Goal: Information Seeking & Learning: Learn about a topic

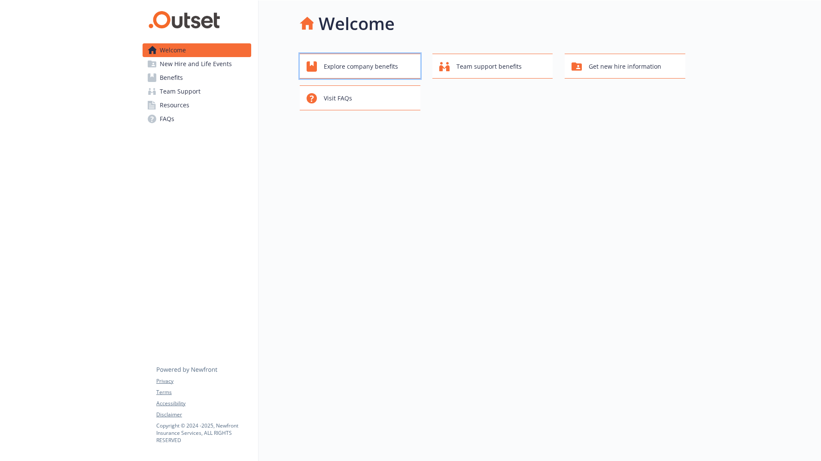
click at [379, 67] on span "Explore company benefits" at bounding box center [361, 66] width 74 height 16
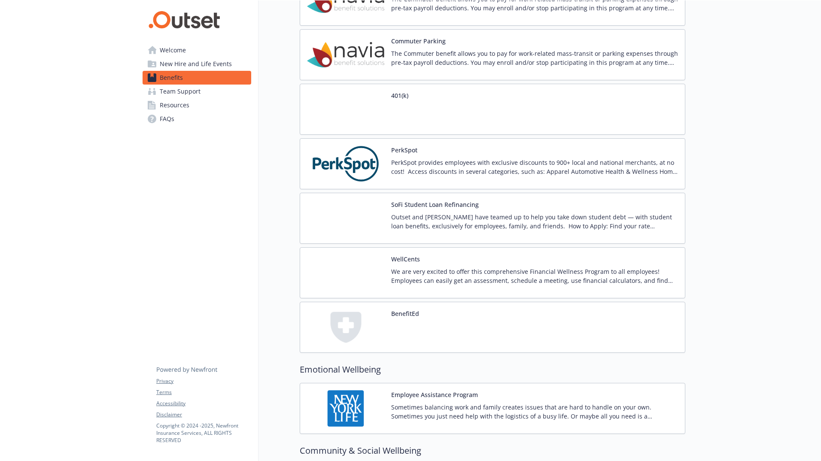
scroll to position [1031, 0]
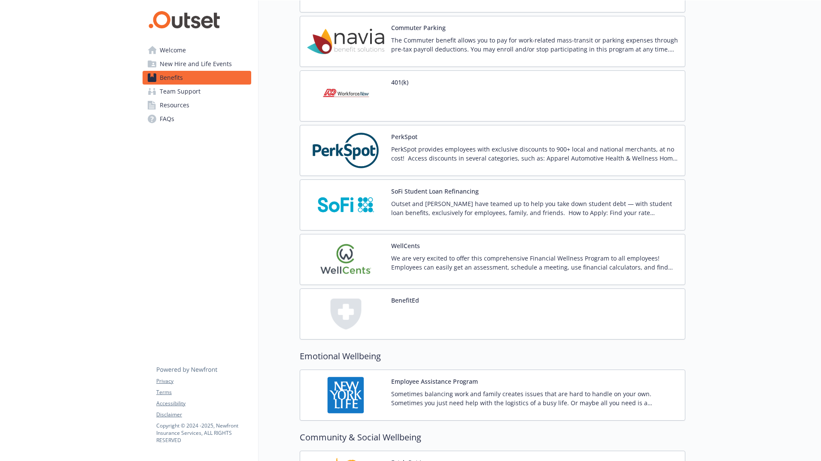
click at [527, 213] on p "Outset and [PERSON_NAME] have teamed up to help you take down student debt — wi…" at bounding box center [534, 208] width 287 height 18
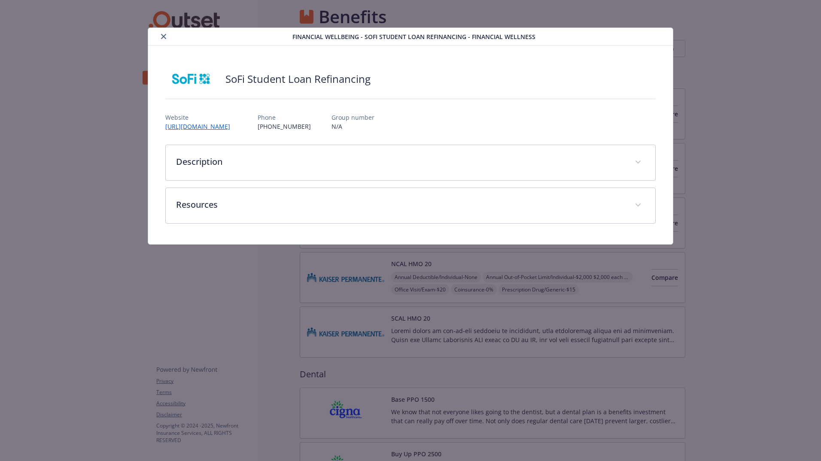
scroll to position [1031, 0]
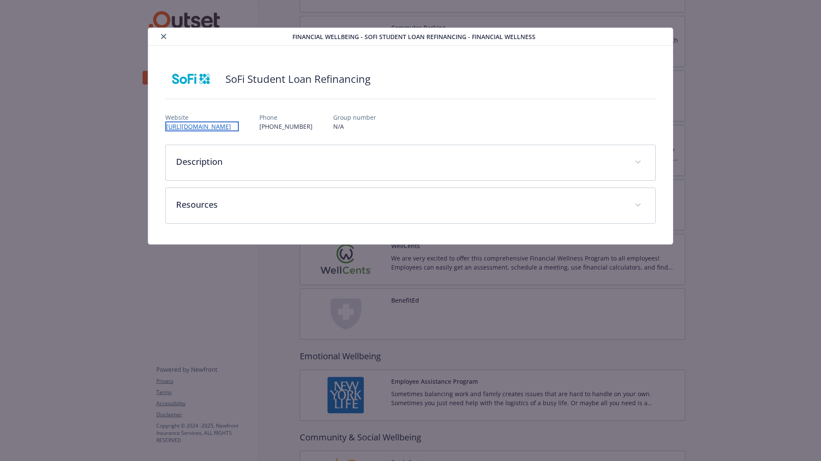
click at [209, 125] on link "[URL][DOMAIN_NAME]" at bounding box center [201, 127] width 73 height 10
click at [163, 37] on icon "close" at bounding box center [163, 36] width 5 height 5
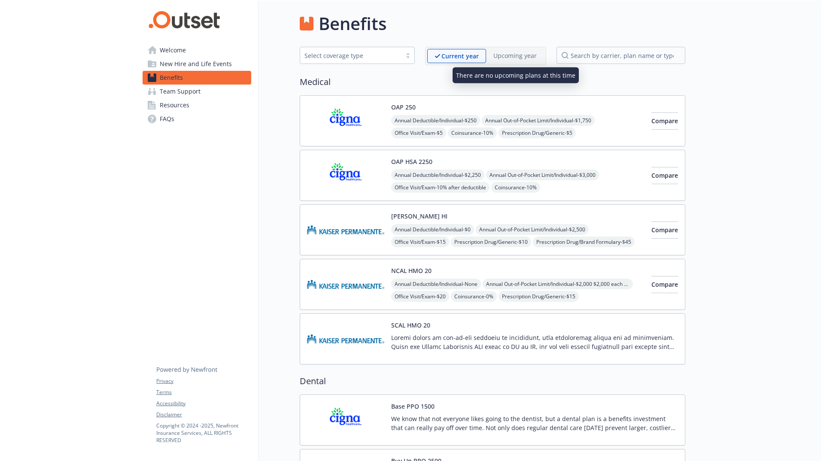
click at [504, 55] on p "Upcoming year" at bounding box center [514, 55] width 43 height 9
click at [179, 88] on span "Team Support" at bounding box center [180, 92] width 41 height 14
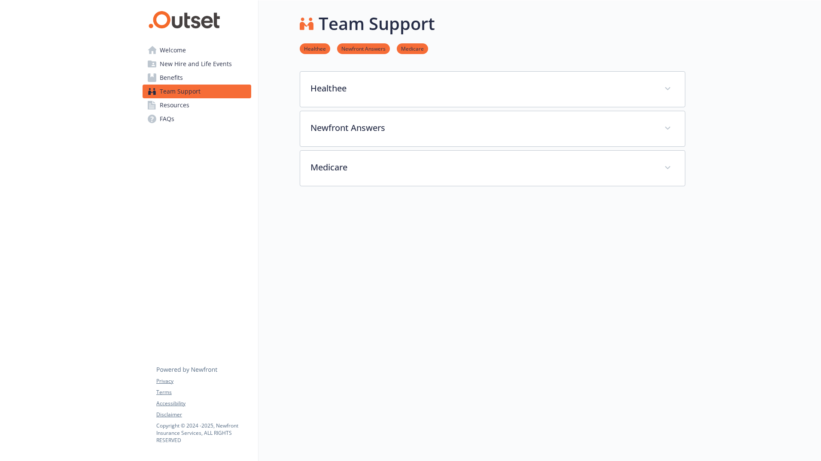
click at [179, 107] on span "Resources" at bounding box center [175, 105] width 30 height 14
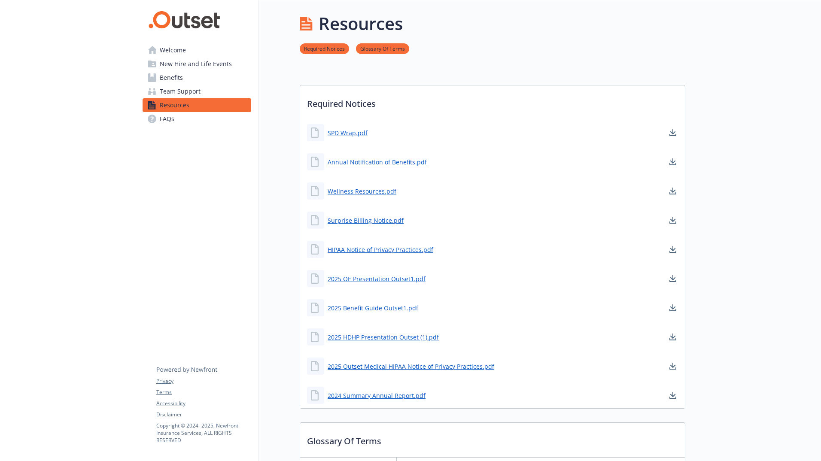
click at [162, 122] on span "FAQs" at bounding box center [167, 119] width 15 height 14
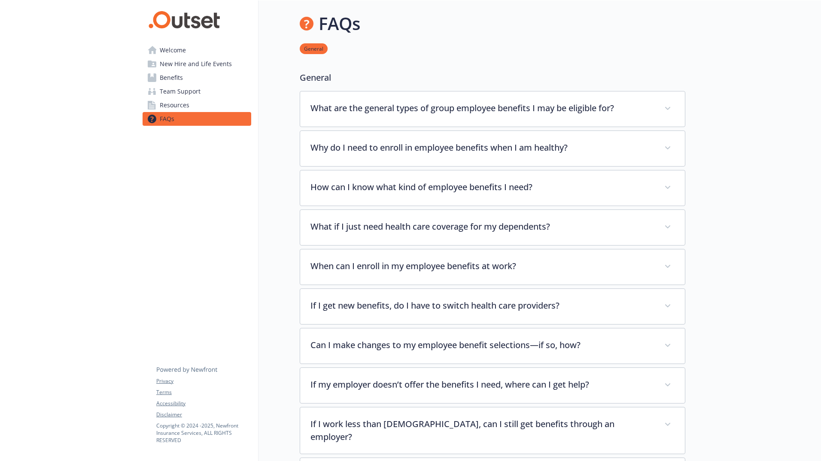
click at [180, 51] on span "Welcome" at bounding box center [173, 50] width 26 height 14
